Goal: Contribute content

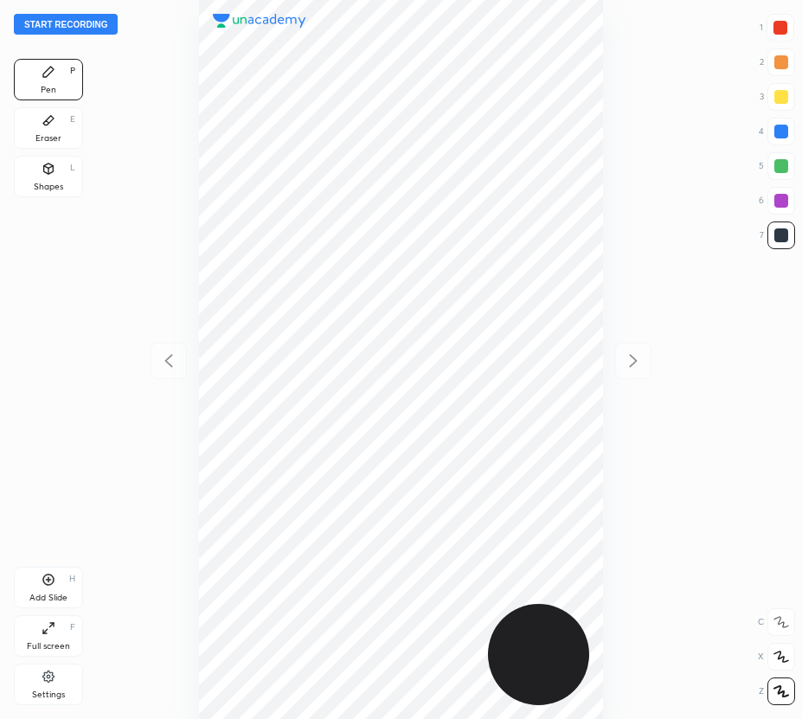
scroll to position [719, 525]
click at [124, 297] on div "Start recording 1 2 3 4 5 6 7 R O A L C X Z Erase all C X Z Pen P Eraser E Shap…" at bounding box center [401, 359] width 802 height 719
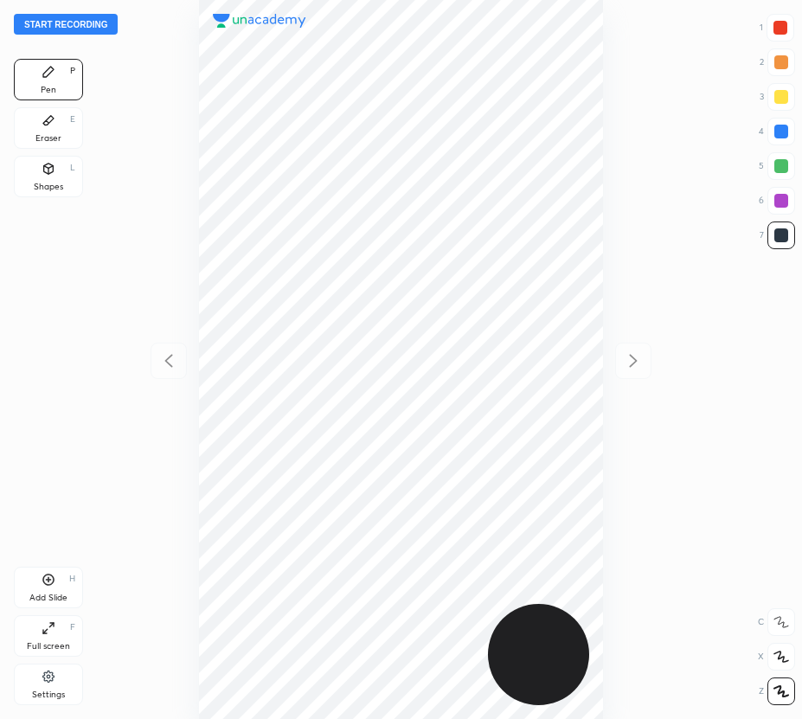
drag, startPoint x: 59, startPoint y: 120, endPoint x: 182, endPoint y: 189, distance: 141.0
click at [61, 124] on div "Eraser E" at bounding box center [48, 128] width 69 height 42
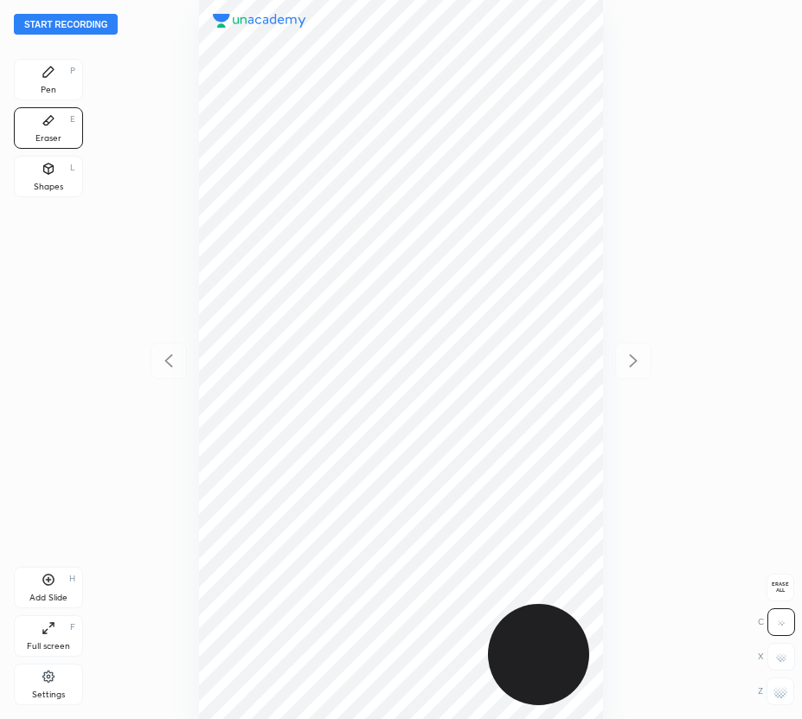
click at [795, 589] on div "Start recording 1 2 3 4 5 6 7 R O A L C X Z Erase all C X Z Pen P Eraser E Shap…" at bounding box center [401, 359] width 802 height 719
click at [786, 591] on span "Erase all" at bounding box center [780, 587] width 26 height 12
click at [79, 29] on button "Start recording" at bounding box center [66, 24] width 104 height 21
drag, startPoint x: 57, startPoint y: 77, endPoint x: 173, endPoint y: 89, distance: 116.6
click at [59, 80] on div "Pen P" at bounding box center [48, 80] width 69 height 42
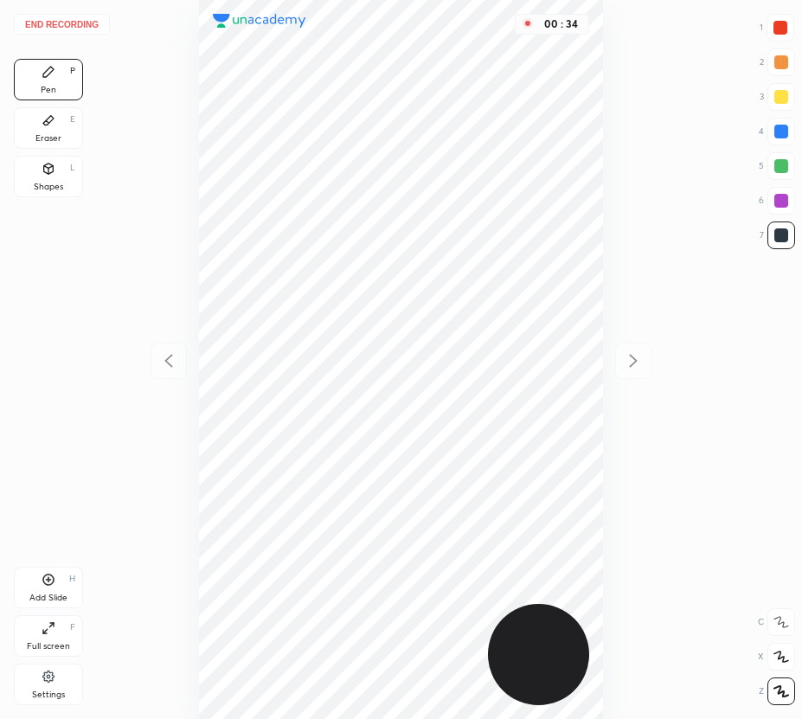
click at [48, 125] on icon at bounding box center [49, 120] width 14 height 14
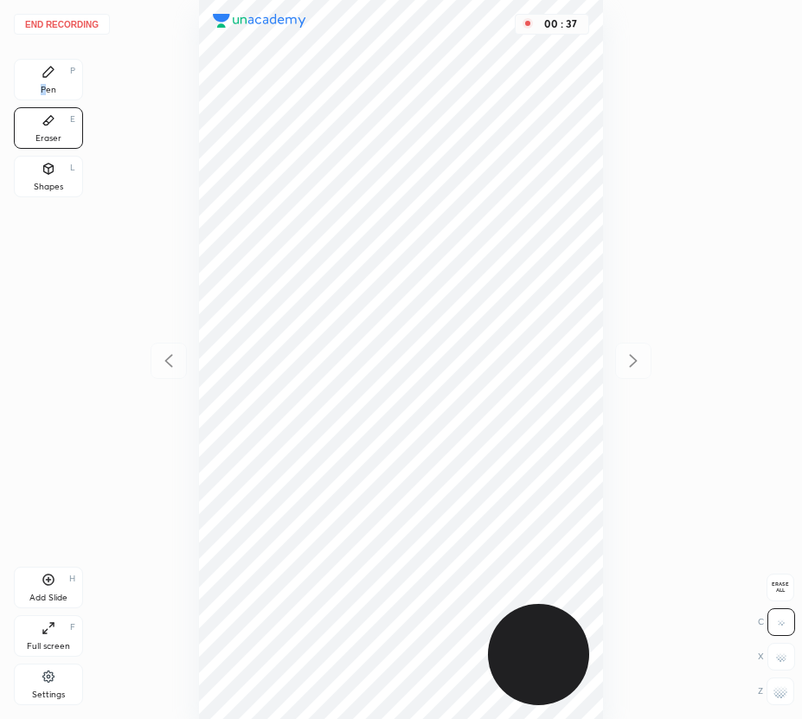
drag, startPoint x: 44, startPoint y: 81, endPoint x: 81, endPoint y: 92, distance: 38.6
click at [48, 87] on div "Pen P" at bounding box center [48, 80] width 69 height 42
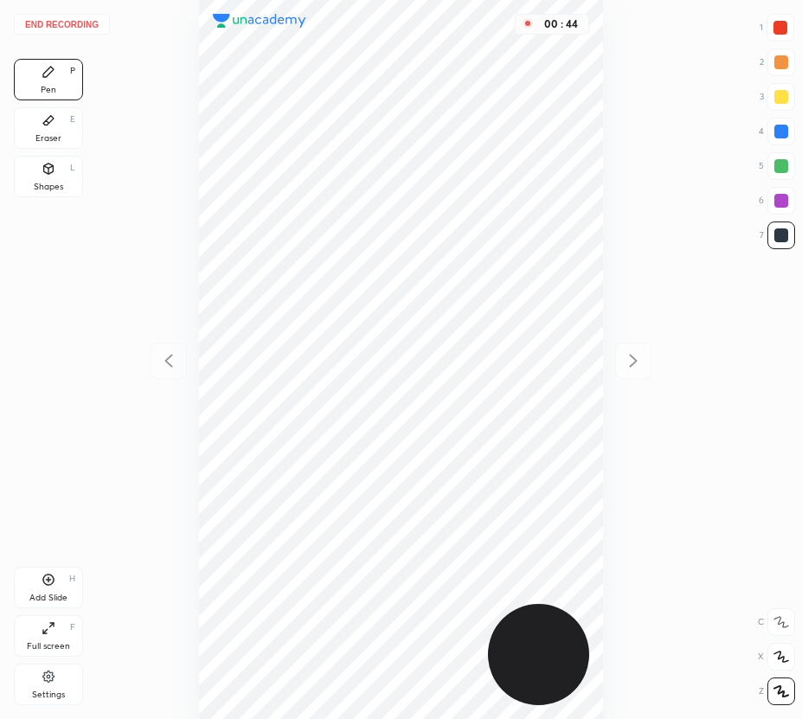
drag, startPoint x: 783, startPoint y: 163, endPoint x: 760, endPoint y: 183, distance: 30.7
click at [783, 164] on div at bounding box center [781, 166] width 14 height 14
click at [50, 578] on icon at bounding box center [49, 580] width 14 height 14
click at [176, 363] on icon at bounding box center [168, 360] width 21 height 21
click at [632, 360] on icon at bounding box center [633, 360] width 21 height 21
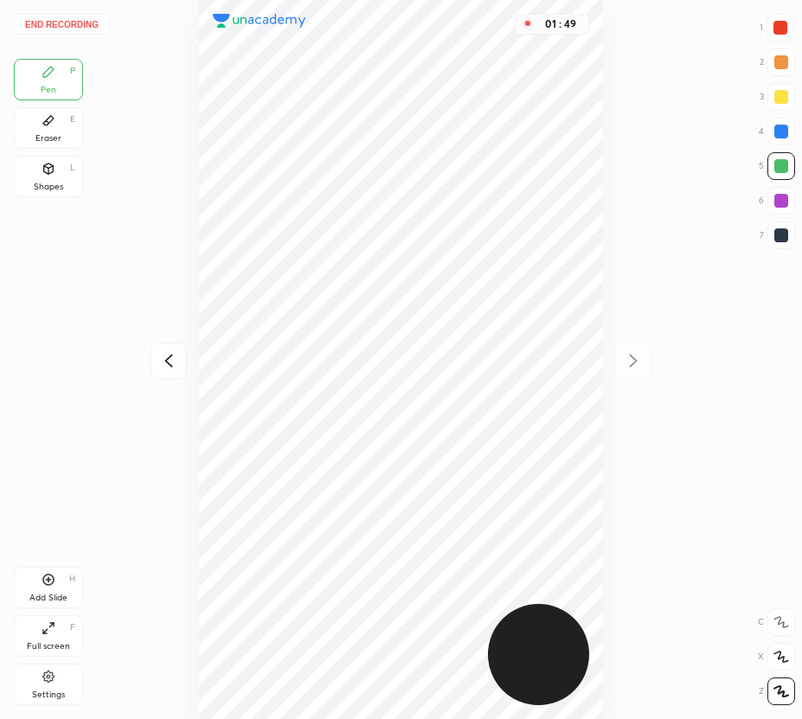
click at [174, 367] on icon at bounding box center [168, 360] width 21 height 21
click at [637, 358] on icon at bounding box center [633, 360] width 21 height 21
click at [49, 600] on div "Add Slide" at bounding box center [48, 597] width 38 height 9
click at [169, 360] on icon at bounding box center [168, 360] width 21 height 21
click at [632, 354] on icon at bounding box center [633, 360] width 21 height 21
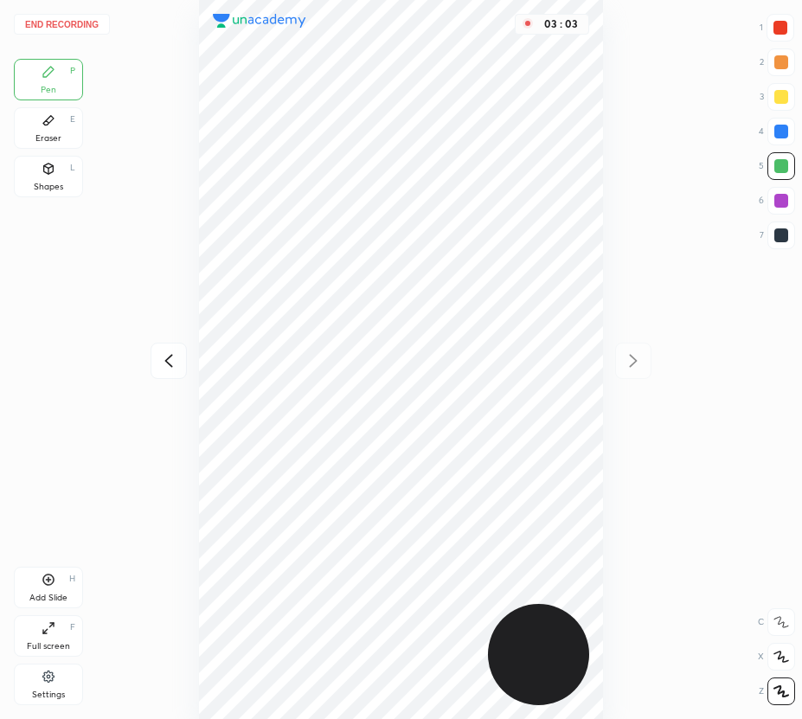
click at [47, 29] on button "End recording" at bounding box center [62, 24] width 96 height 21
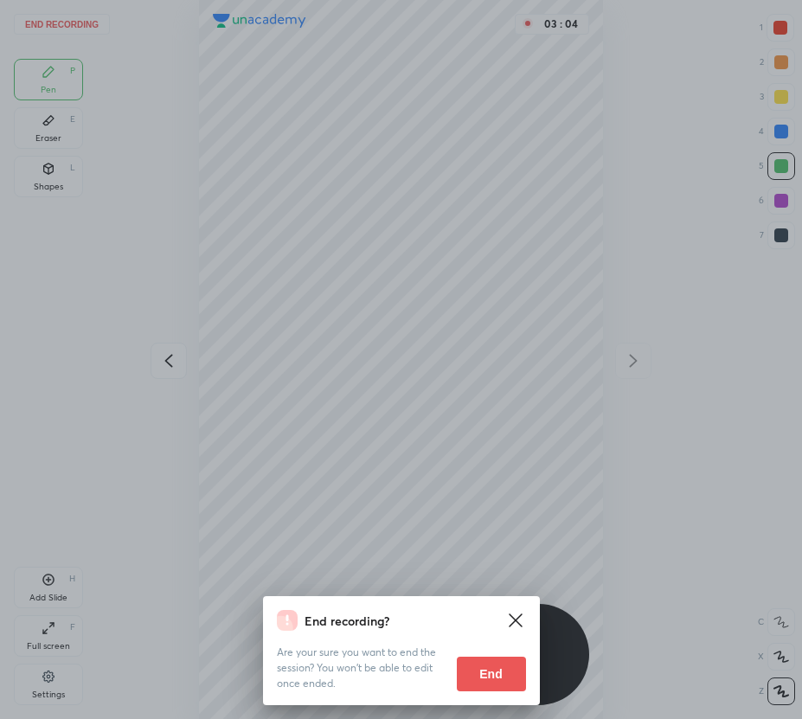
drag, startPoint x: 523, startPoint y: 450, endPoint x: 494, endPoint y: 450, distance: 29.4
click at [523, 451] on div "End recording? Are your sure you want to end the session? You won’t be able to …" at bounding box center [401, 359] width 802 height 719
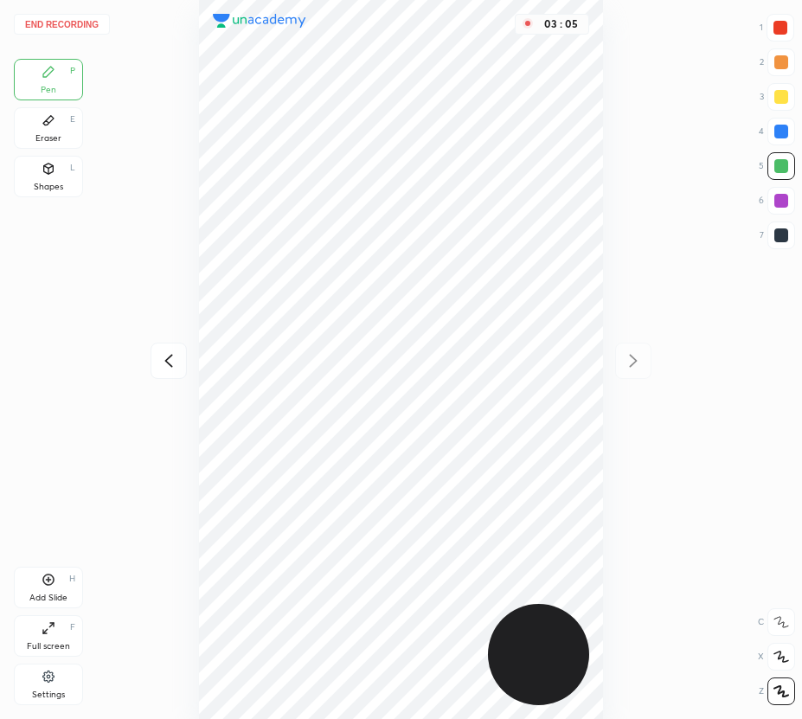
click at [170, 359] on icon at bounding box center [168, 360] width 21 height 21
click at [170, 360] on icon at bounding box center [168, 360] width 21 height 21
click at [634, 361] on icon at bounding box center [634, 360] width 8 height 13
click at [636, 362] on icon at bounding box center [633, 360] width 21 height 21
click at [43, 24] on button "End recording" at bounding box center [62, 24] width 96 height 21
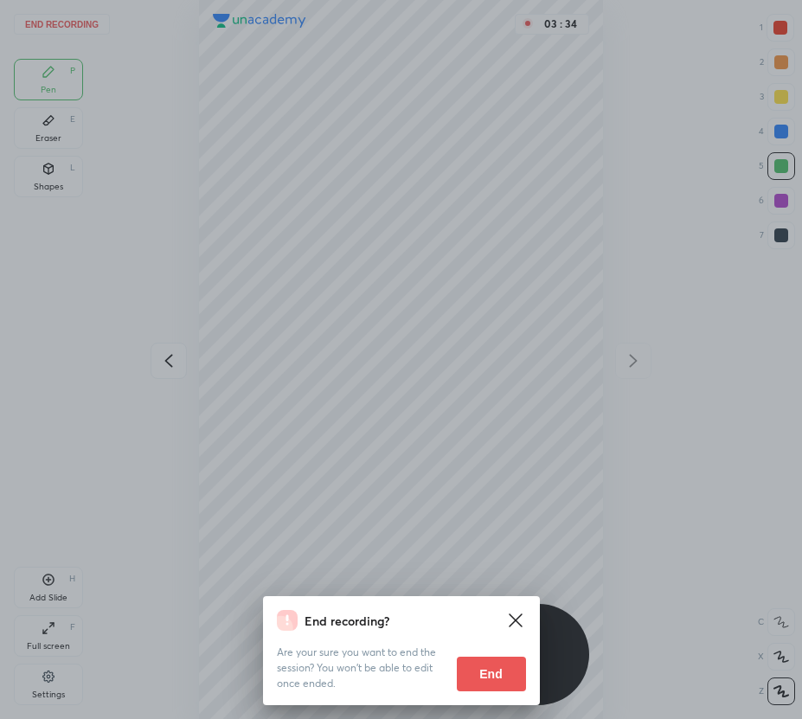
click at [230, 518] on div "End recording? Are your sure you want to end the session? You won’t be able to …" at bounding box center [401, 359] width 802 height 719
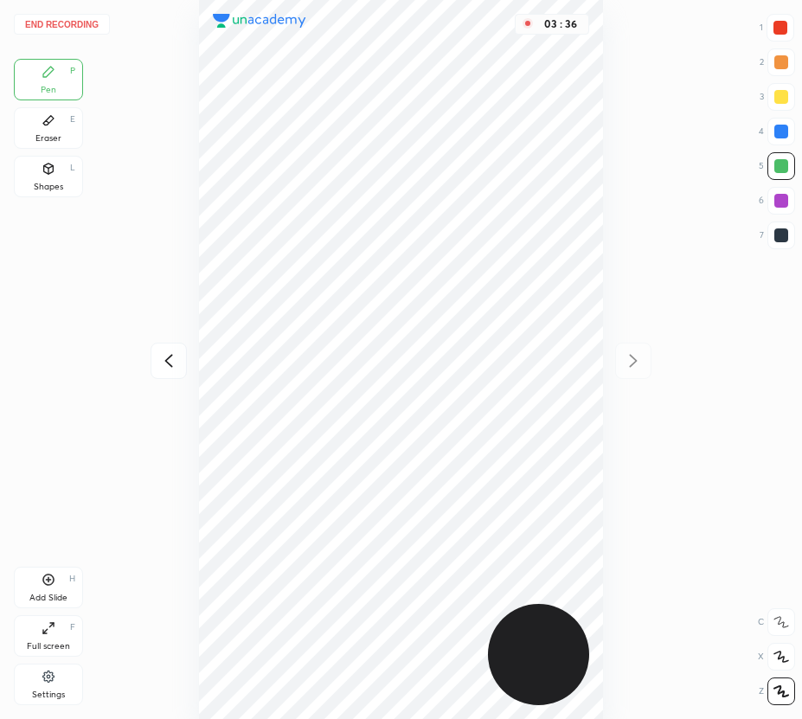
click at [86, 23] on button "End recording" at bounding box center [62, 24] width 96 height 21
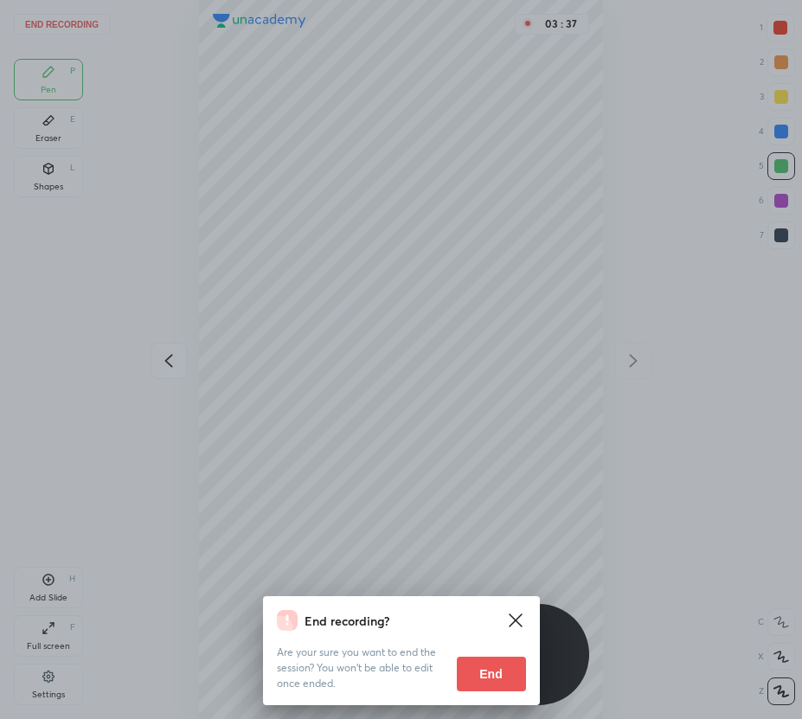
click at [503, 667] on button "End" at bounding box center [491, 674] width 69 height 35
